Goal: Task Accomplishment & Management: Complete application form

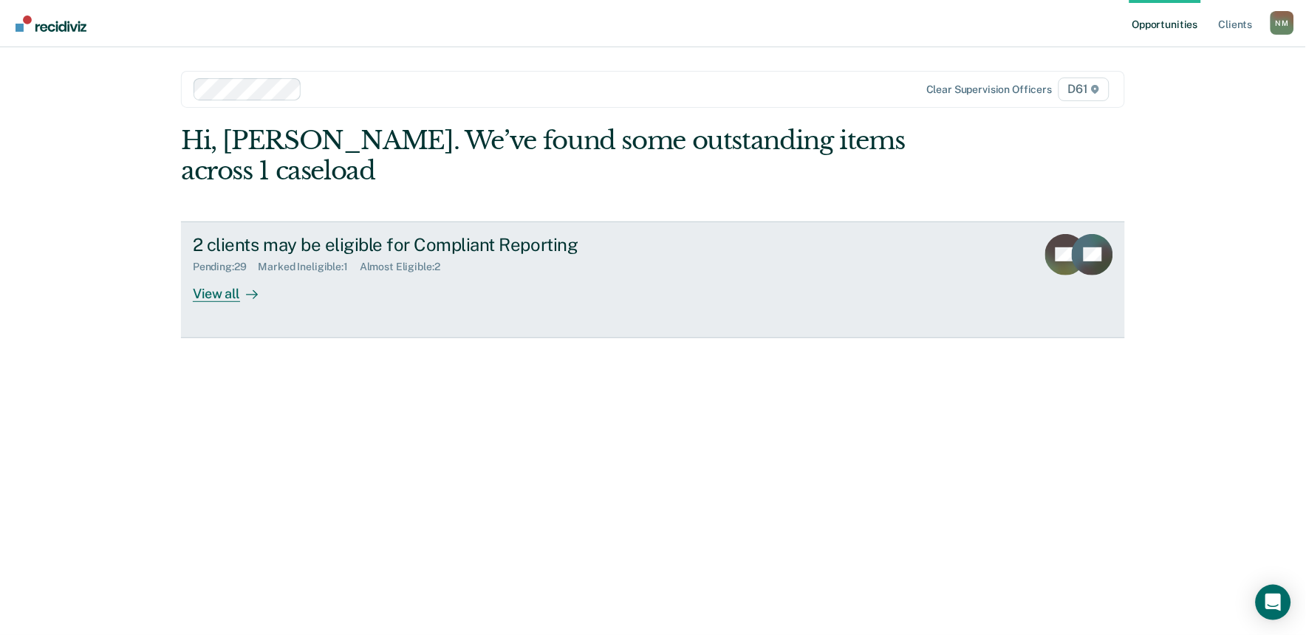
click at [261, 261] on div "Marked Ineligible : 1" at bounding box center [309, 267] width 101 height 13
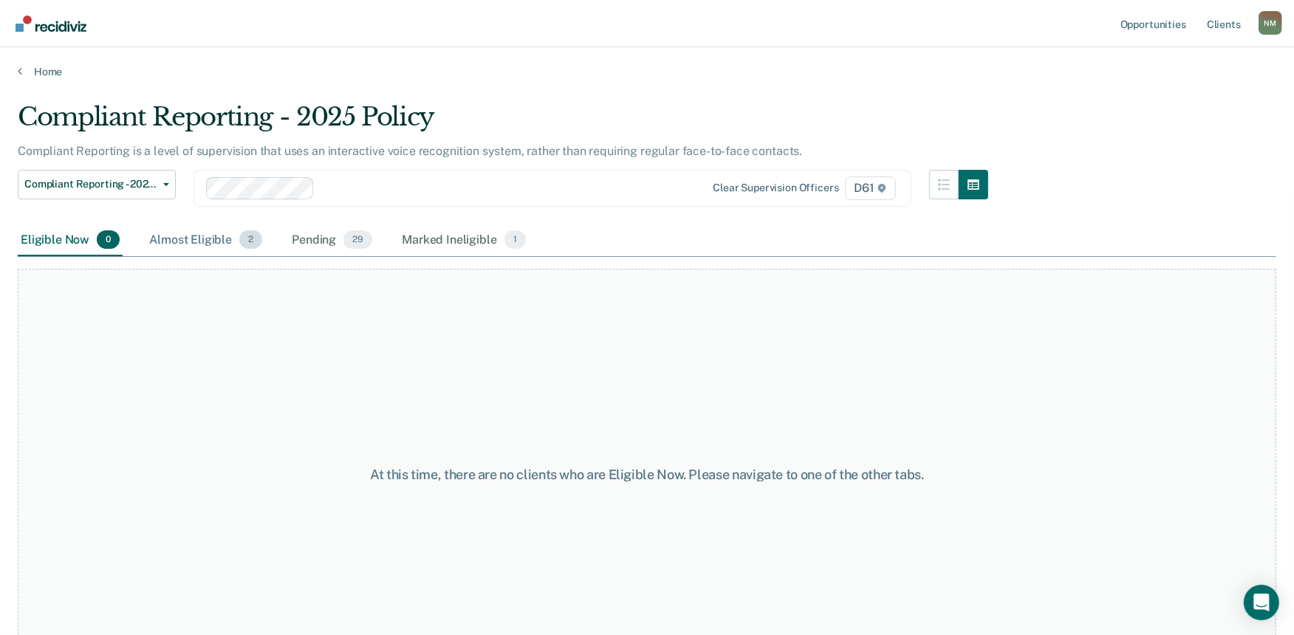
click at [202, 249] on div "Almost Eligible 2" at bounding box center [205, 241] width 119 height 33
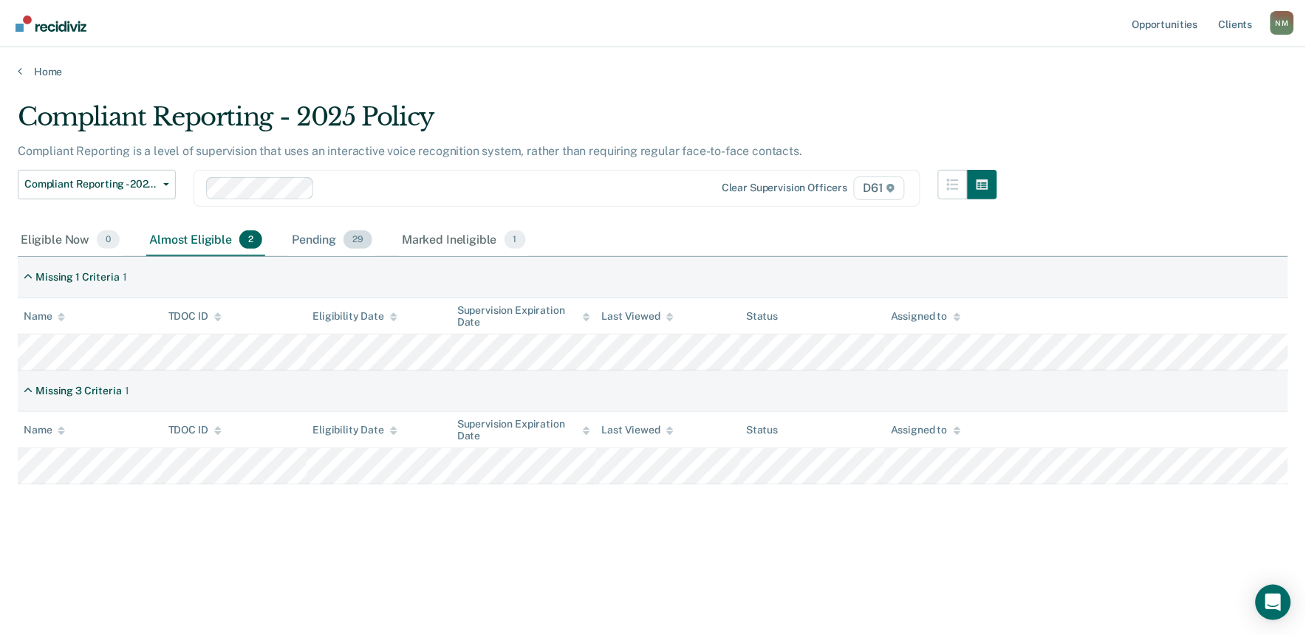
click at [310, 239] on div "Pending 29" at bounding box center [332, 241] width 86 height 33
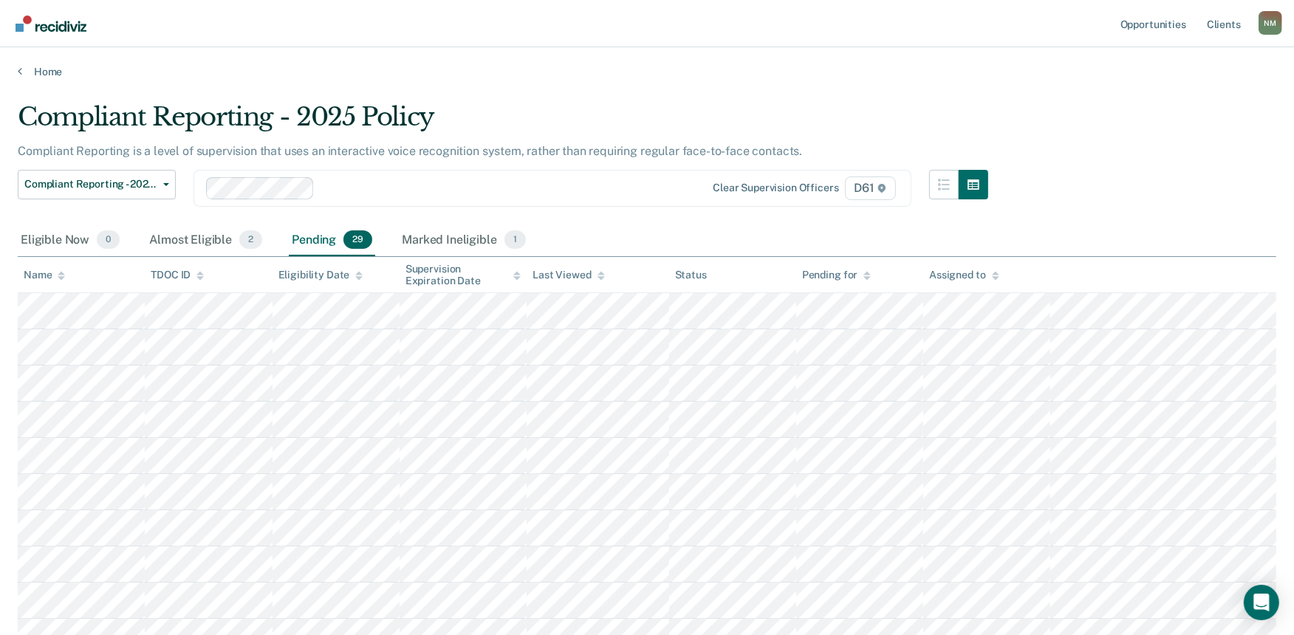
click at [56, 271] on div "Name" at bounding box center [44, 275] width 41 height 13
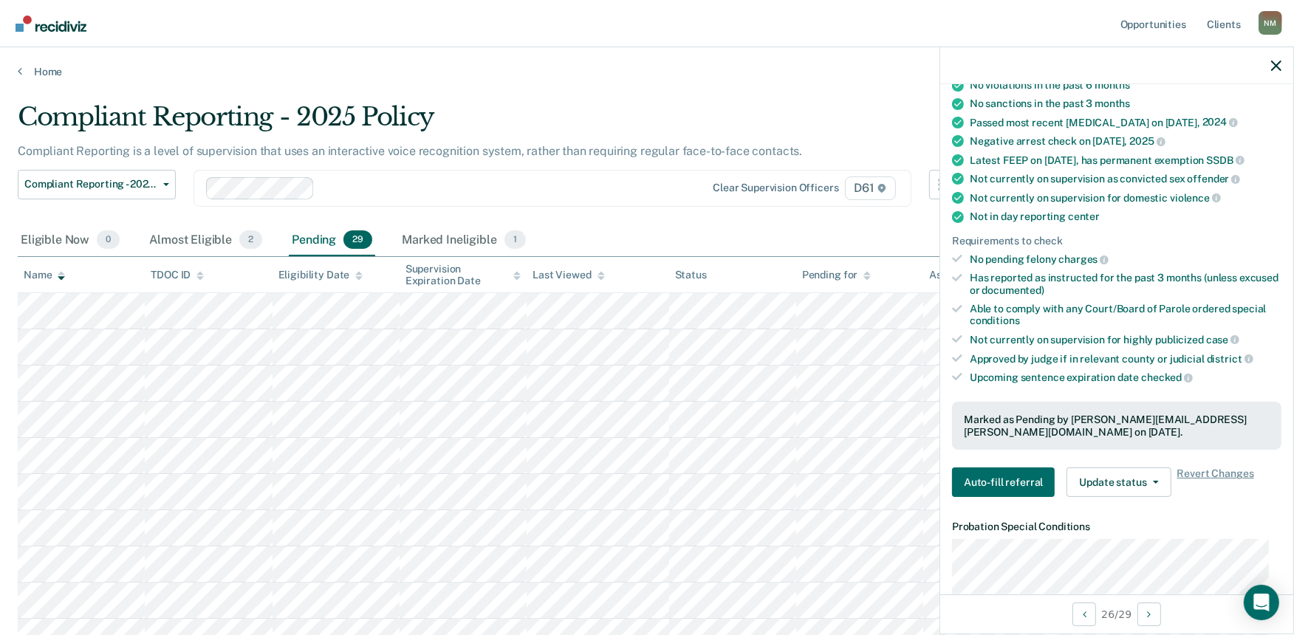
scroll to position [246, 0]
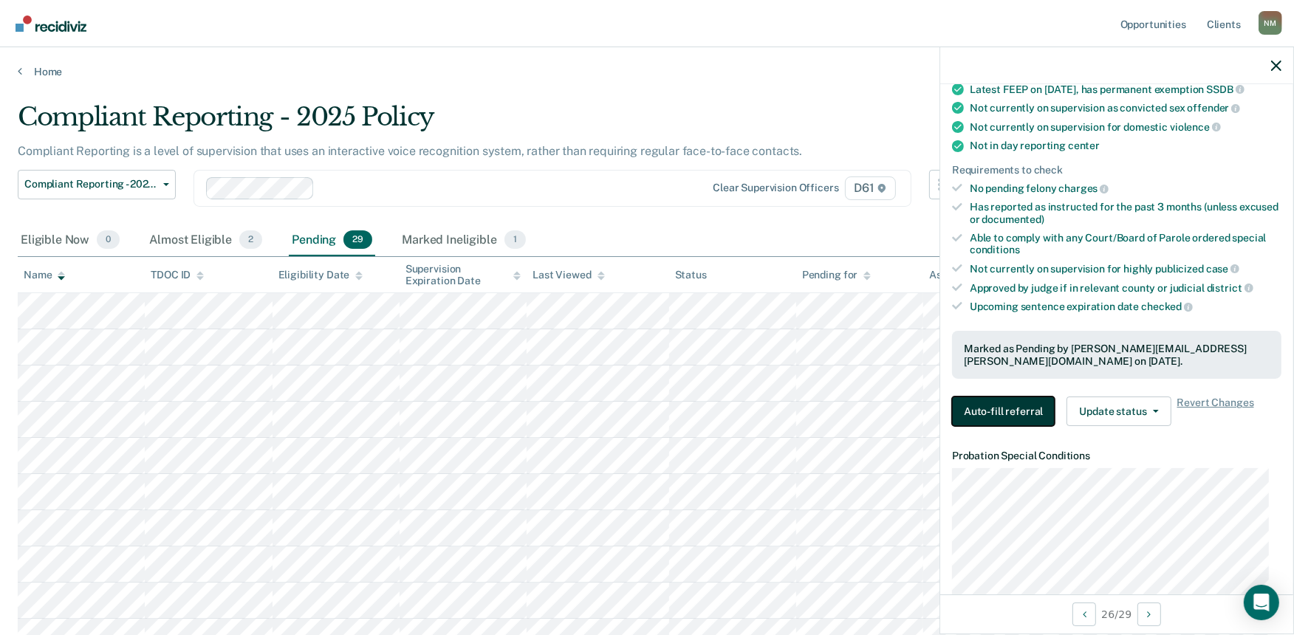
click at [995, 403] on button "Auto-fill referral" at bounding box center [1003, 412] width 103 height 30
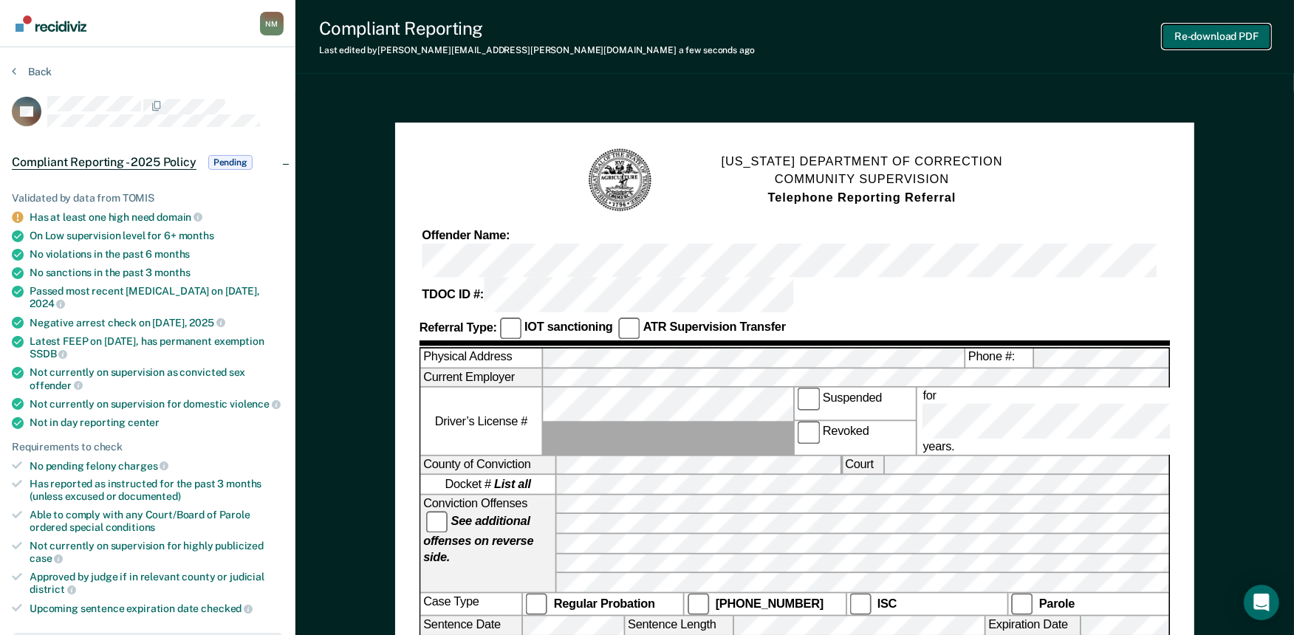
click at [1191, 33] on button "Re-download PDF" at bounding box center [1217, 36] width 108 height 24
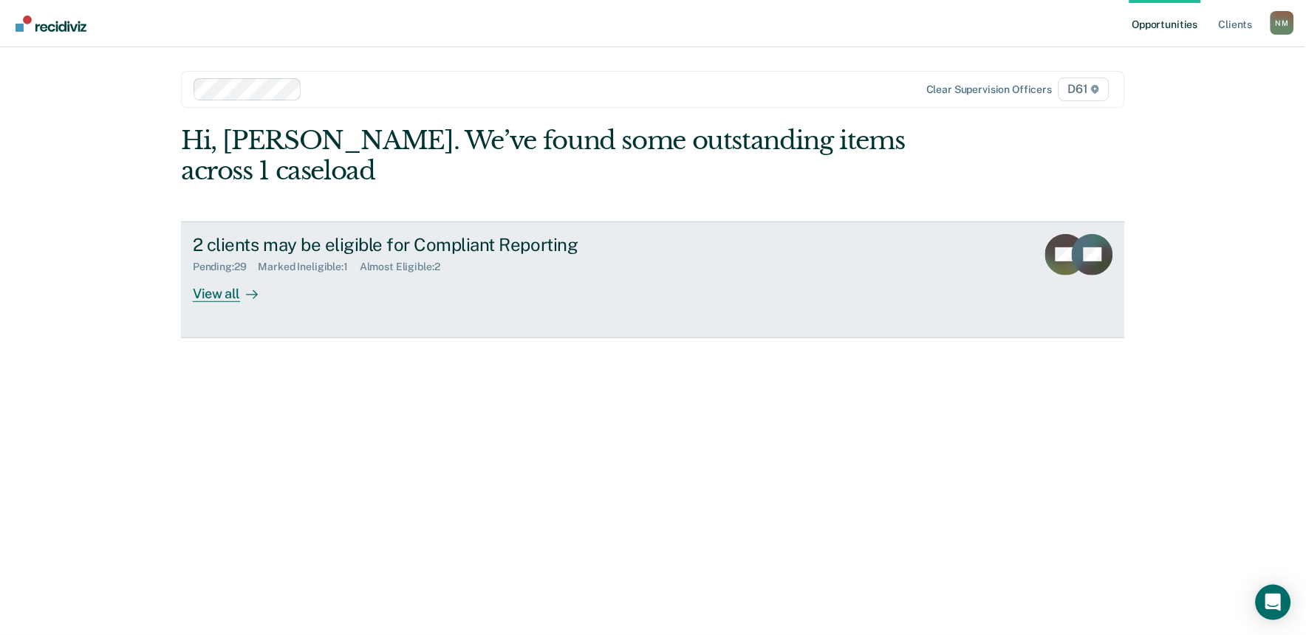
click at [496, 255] on div "Pending : 29 Marked Ineligible : 1 Almost Eligible : 2" at bounding box center [452, 264] width 519 height 18
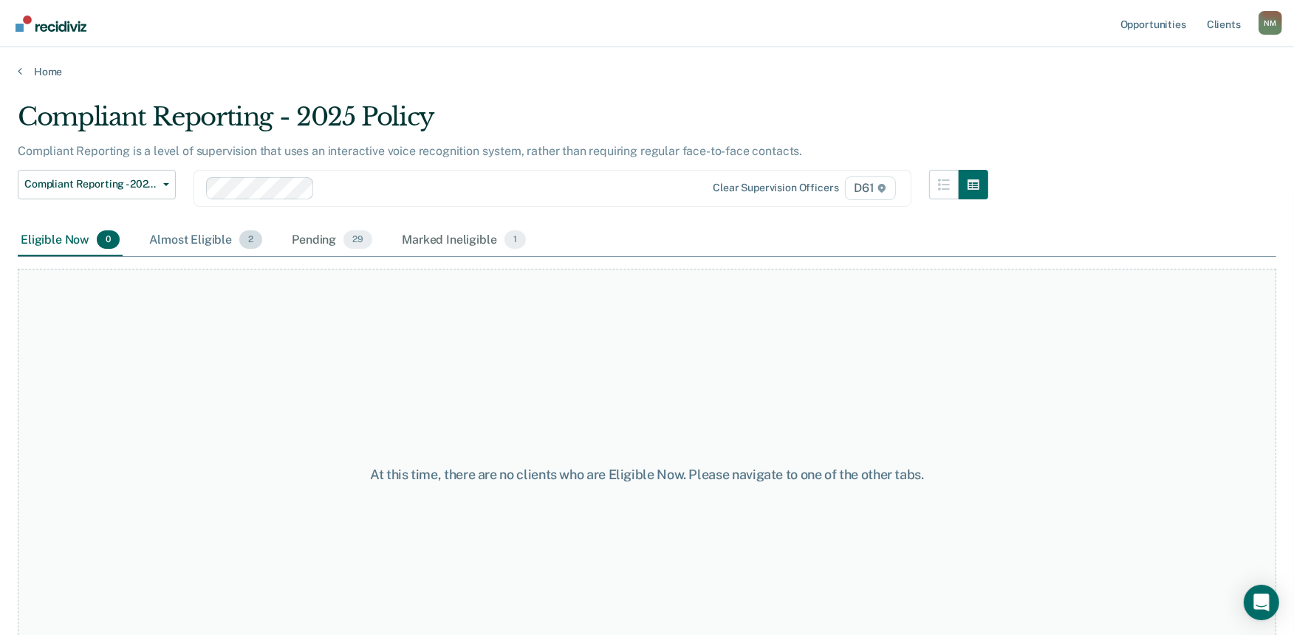
click at [211, 239] on div "Almost Eligible 2" at bounding box center [205, 241] width 119 height 33
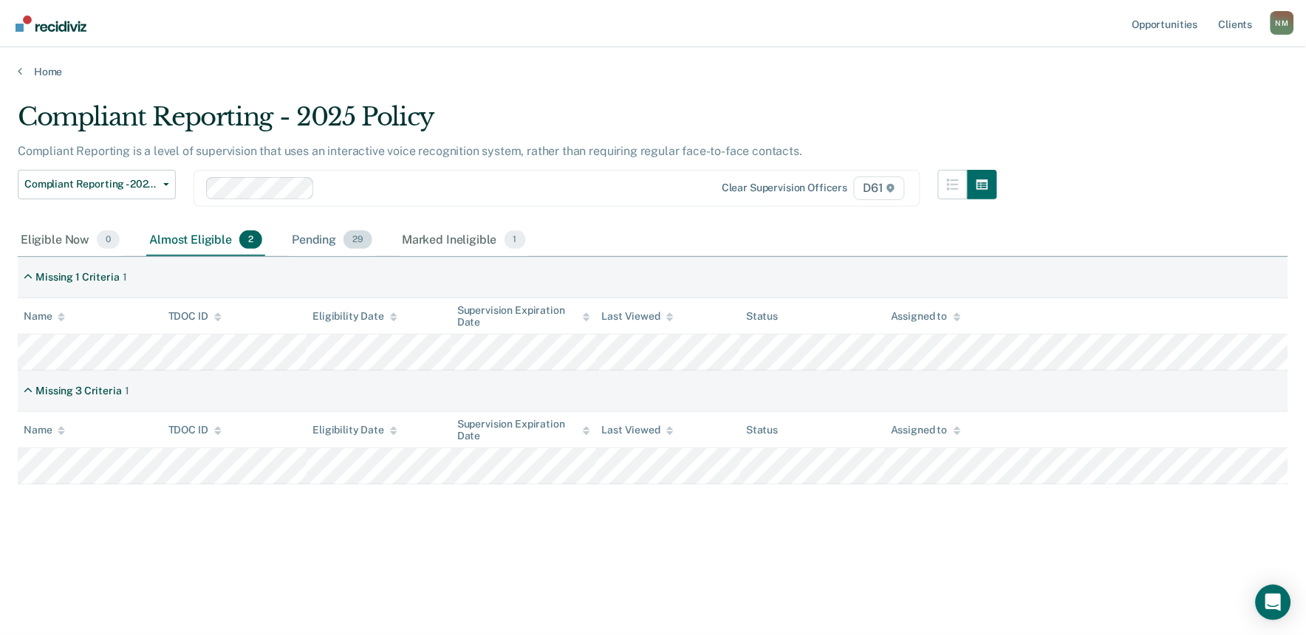
click at [296, 248] on div "Pending 29" at bounding box center [332, 241] width 86 height 33
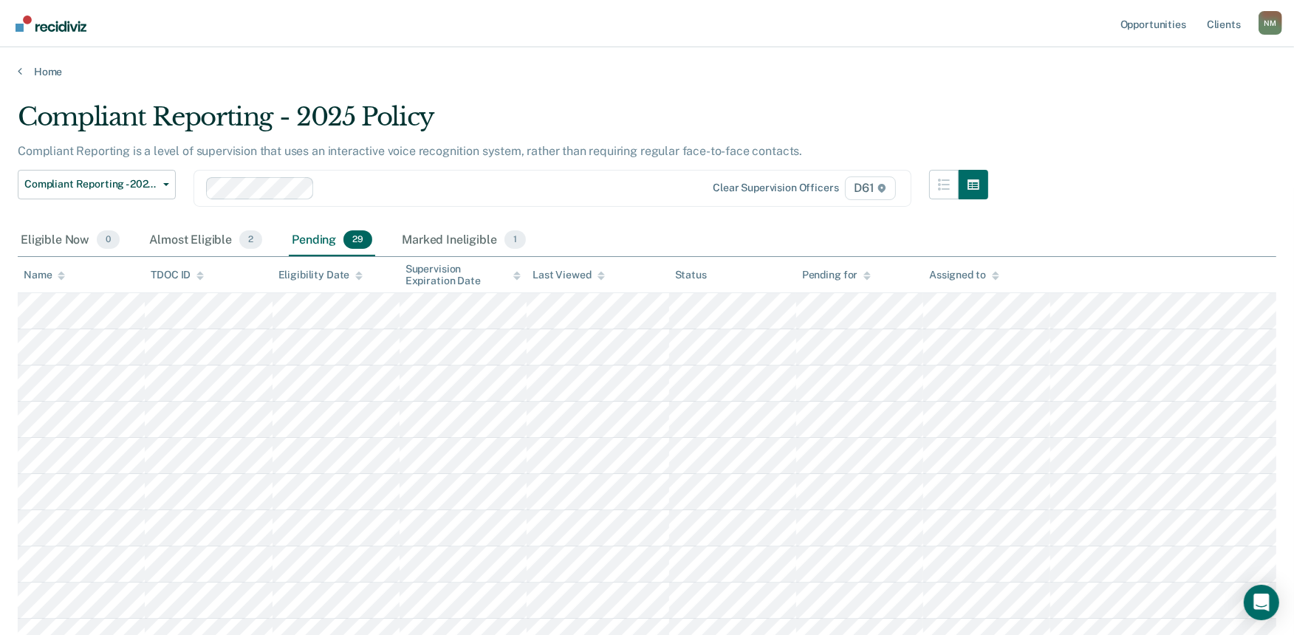
click at [65, 277] on th "Name" at bounding box center [81, 275] width 127 height 36
click at [58, 275] on icon at bounding box center [61, 276] width 7 height 10
click at [189, 239] on div "Almost Eligible 2" at bounding box center [205, 241] width 119 height 33
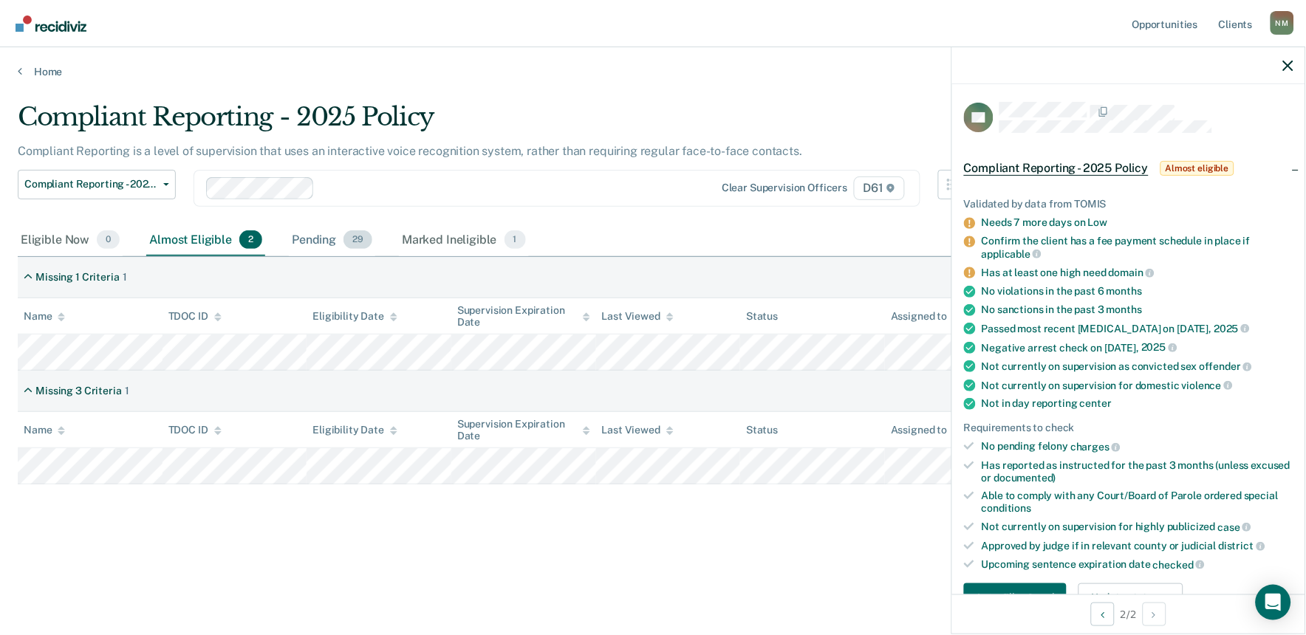
click at [303, 239] on div "Pending 29" at bounding box center [332, 241] width 86 height 33
